Goal: Check status: Check status

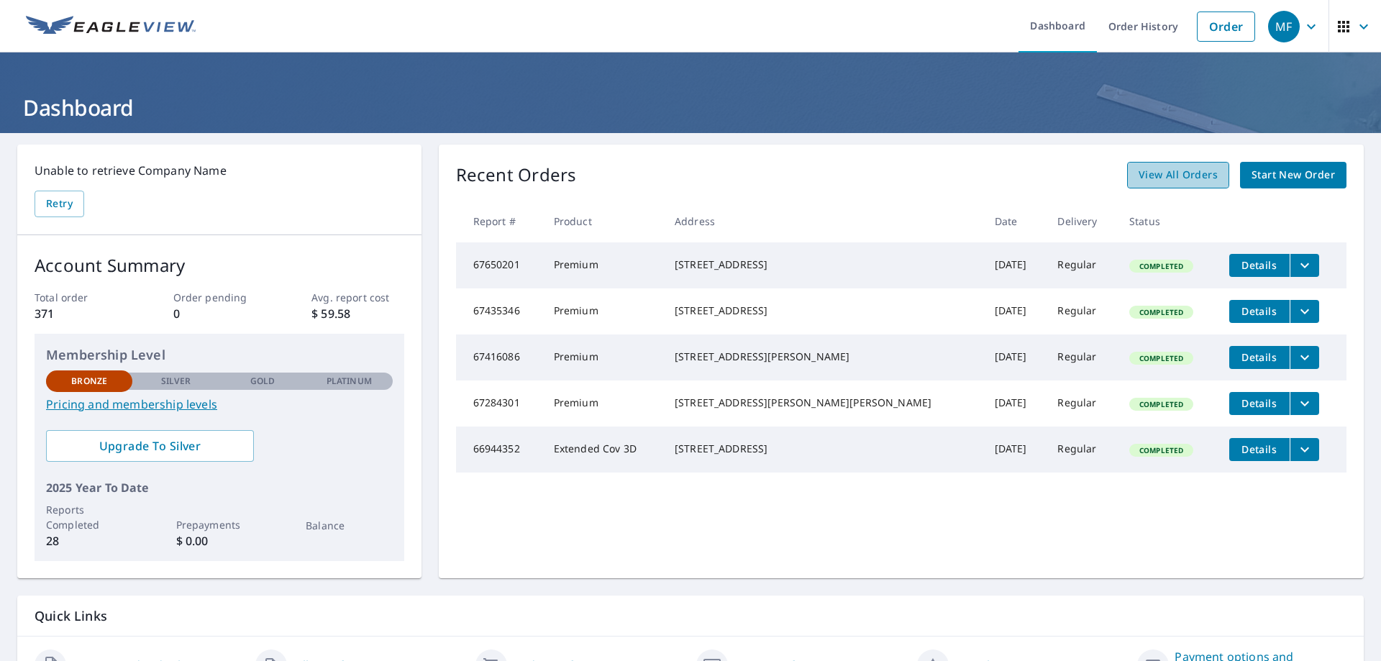
click at [1167, 170] on span "View All Orders" at bounding box center [1177, 175] width 79 height 18
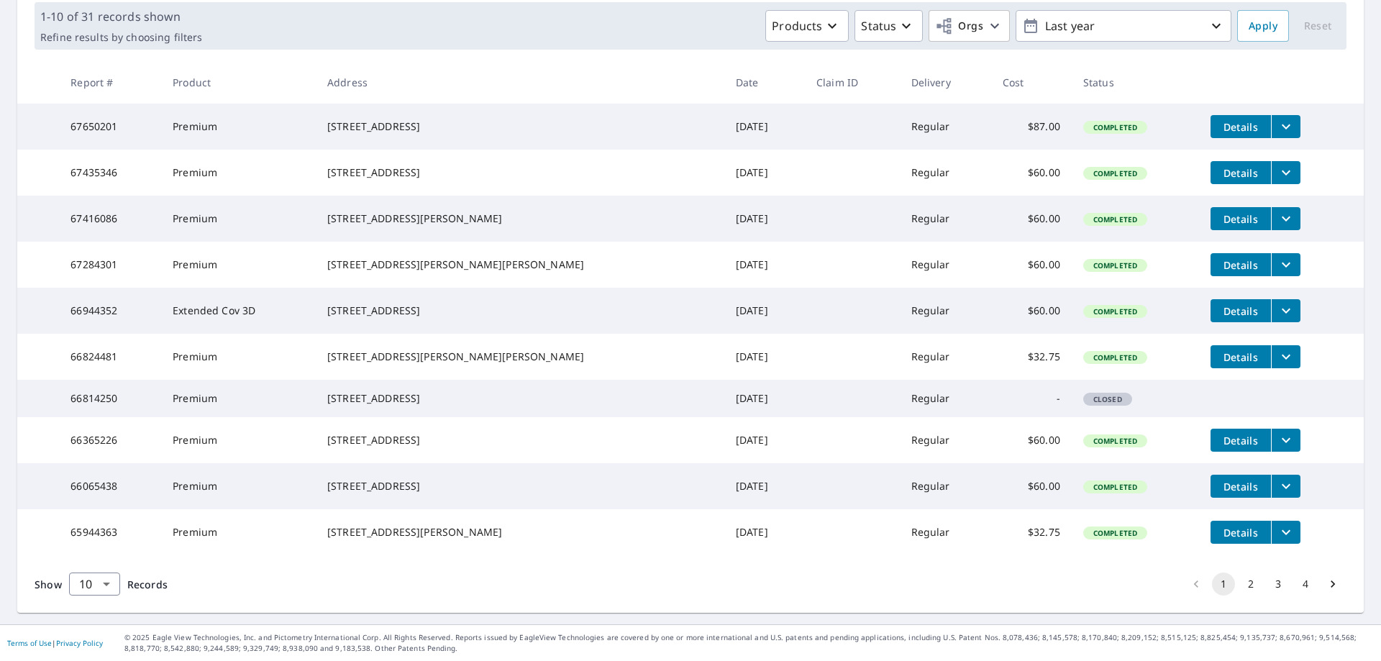
scroll to position [281, 0]
click at [1239, 584] on button "2" at bounding box center [1250, 583] width 23 height 23
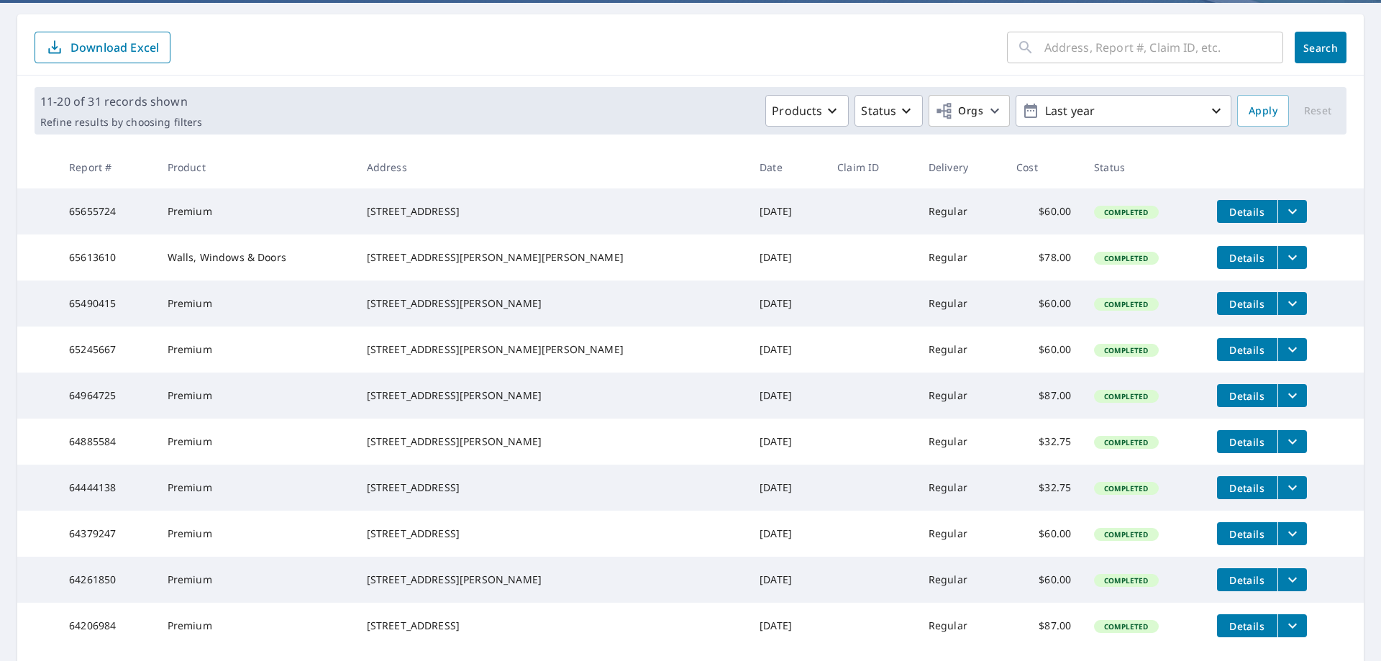
scroll to position [144, 0]
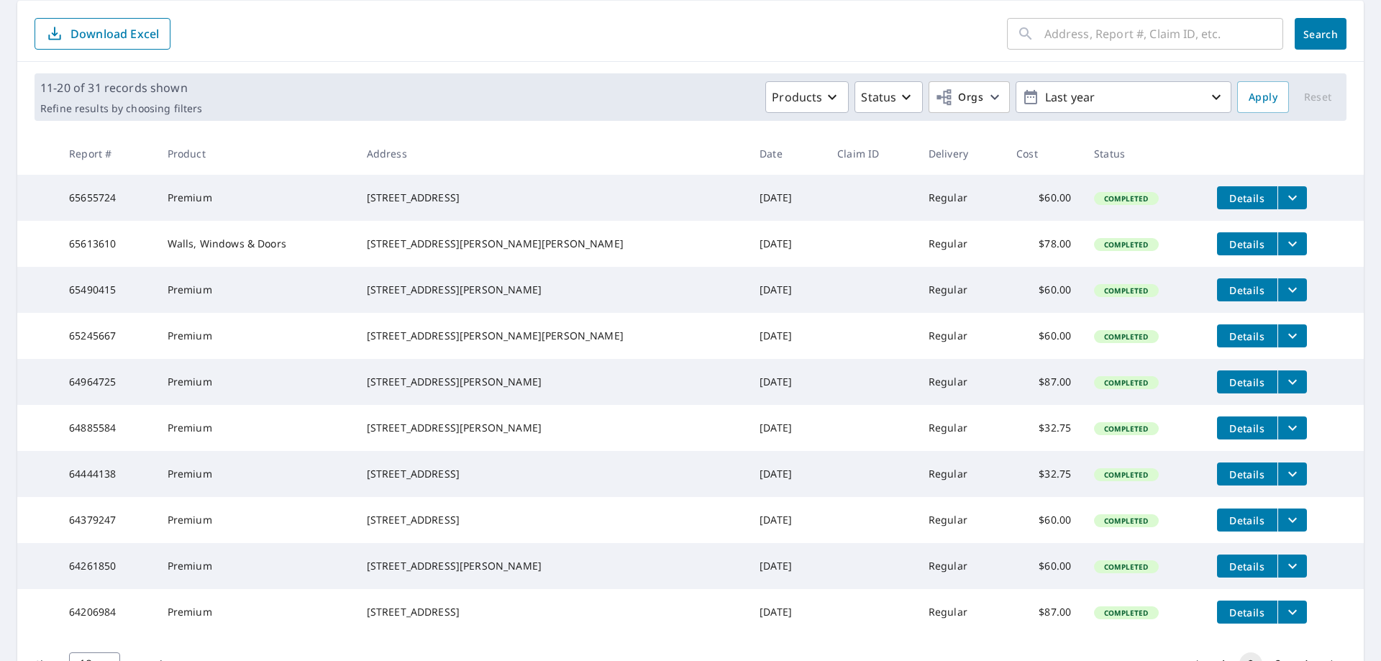
click at [1284, 437] on icon "filesDropdownBtn-64885584" at bounding box center [1292, 427] width 17 height 17
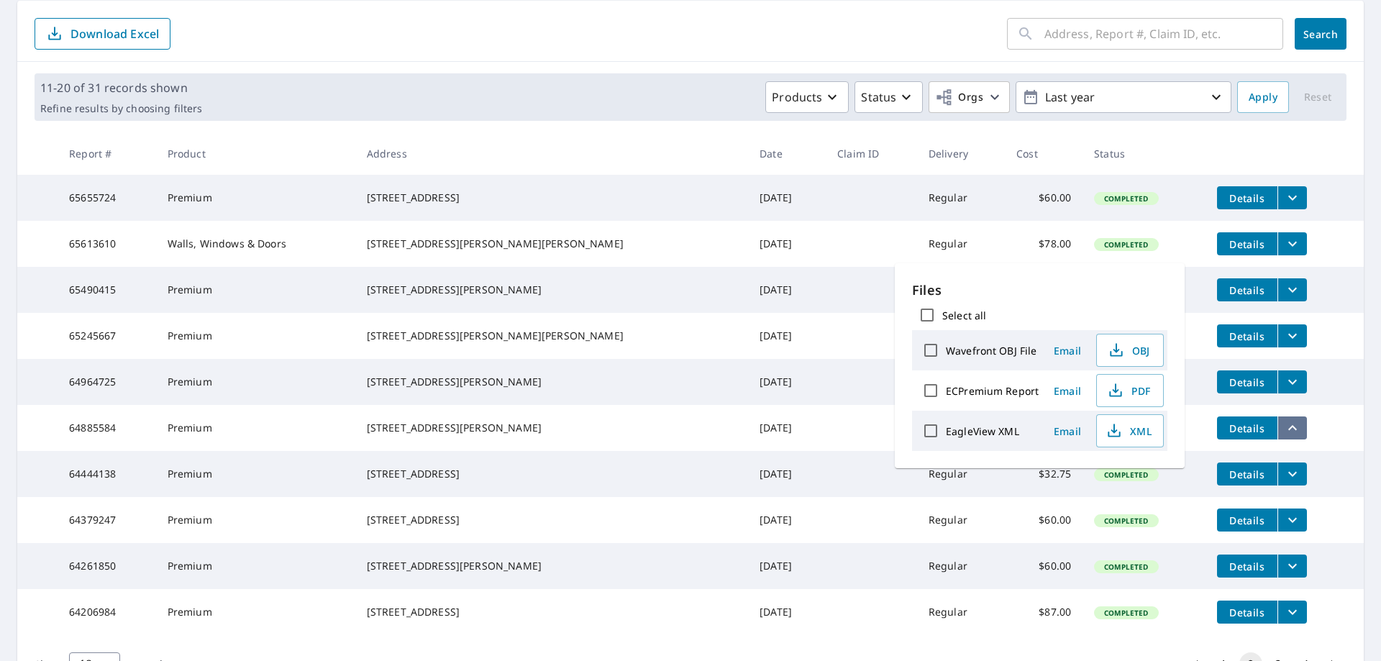
click at [1288, 430] on icon "filesDropdownBtn-64885584" at bounding box center [1292, 427] width 9 height 5
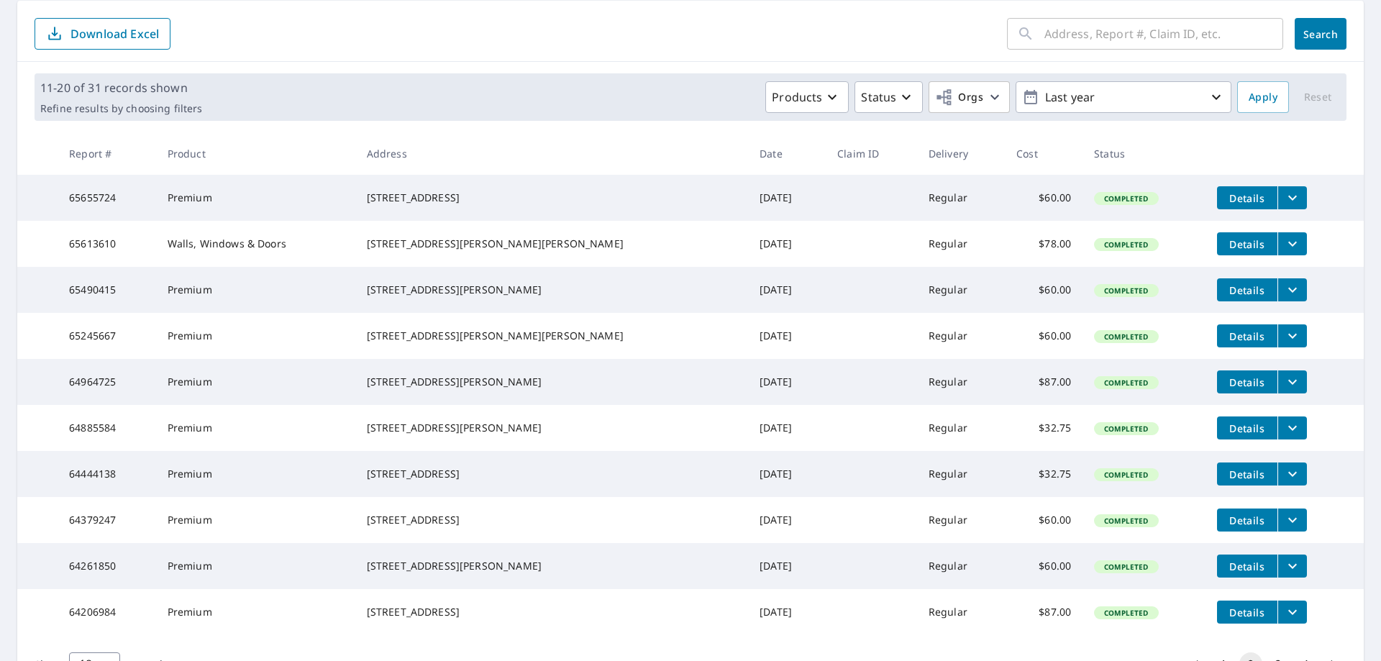
click at [1225, 435] on span "Details" at bounding box center [1246, 428] width 43 height 14
